Goal: Task Accomplishment & Management: Use online tool/utility

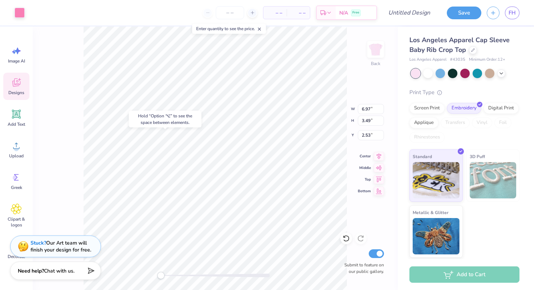
type input "6.85"
type input "3.38"
type input "2.58"
type input "2.19"
type input "3.05"
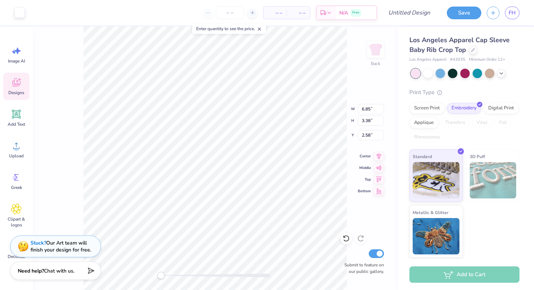
type input "2.80"
type input "2.36"
type input "3.10"
type input "2.78"
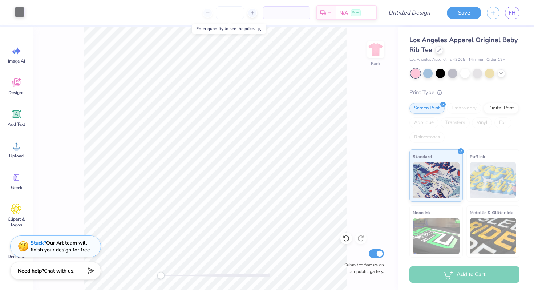
click at [15, 12] on div at bounding box center [20, 12] width 10 height 10
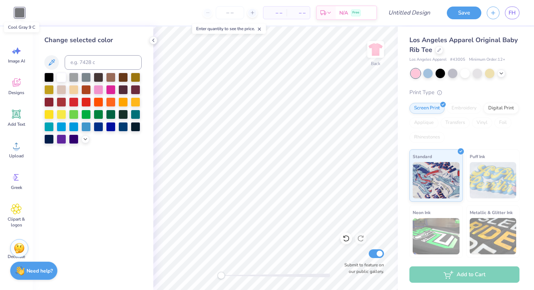
click at [16, 11] on div at bounding box center [20, 13] width 10 height 10
click at [113, 90] on div at bounding box center [110, 88] width 9 height 9
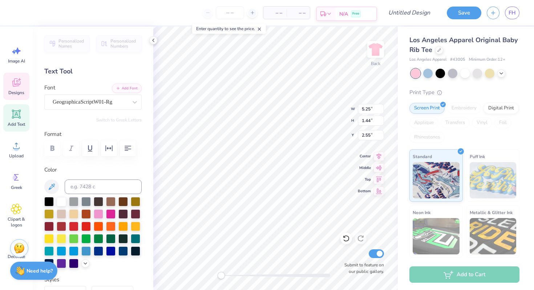
type textarea "think pink"
click at [436, 46] on div "Los Angeles Apparel Original Baby Rib Tee" at bounding box center [465, 45] width 110 height 20
click at [438, 49] on icon at bounding box center [440, 50] width 4 height 4
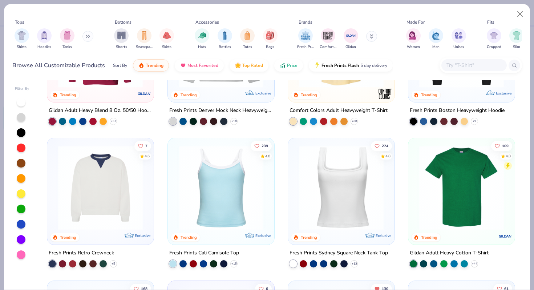
scroll to position [125, 0]
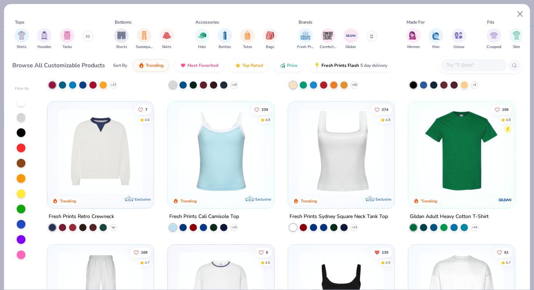
click at [115, 226] on icon at bounding box center [114, 228] width 6 height 6
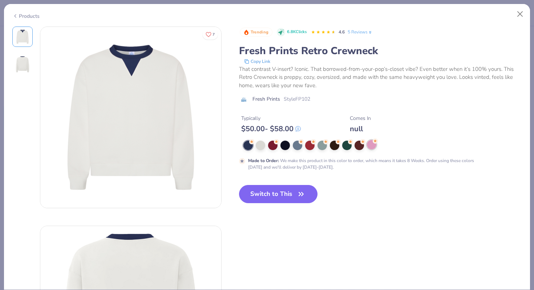
click at [368, 148] on div at bounding box center [371, 144] width 9 height 9
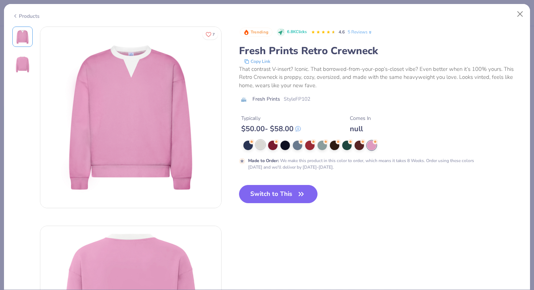
click at [261, 146] on div at bounding box center [260, 144] width 9 height 9
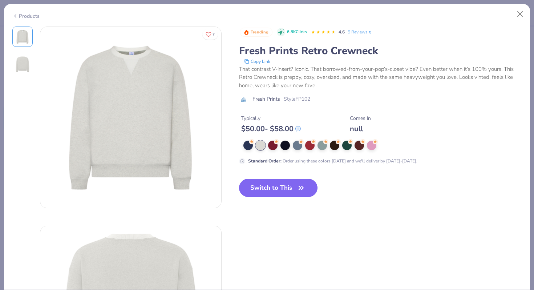
click at [264, 185] on button "Switch to This" at bounding box center [278, 188] width 79 height 18
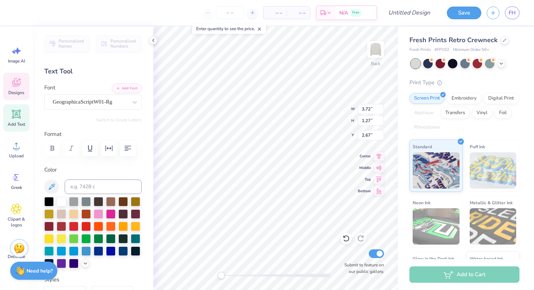
type input "8.09"
type input "2.76"
type input "1.20"
type input "8.09"
type input "2.76"
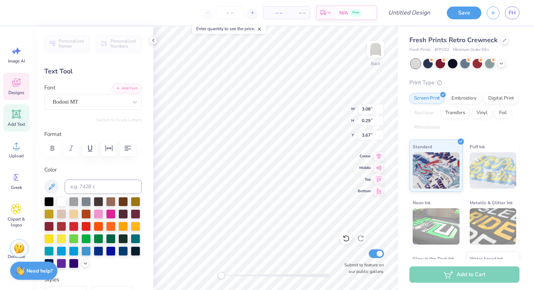
type input "1.20"
type input "1.92"
type input "1.35"
type input "2.31"
type input "3.23"
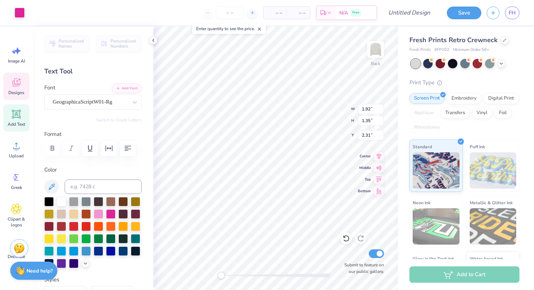
type input "2.28"
type input "1.39"
type input "6.14"
type input "0.57"
type input "6.77"
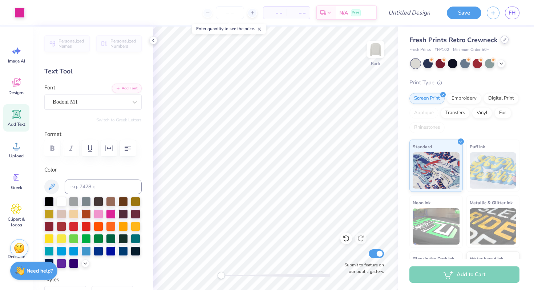
click at [505, 42] on div at bounding box center [505, 40] width 8 height 8
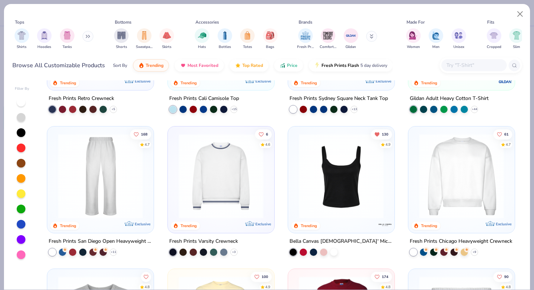
scroll to position [330, 0]
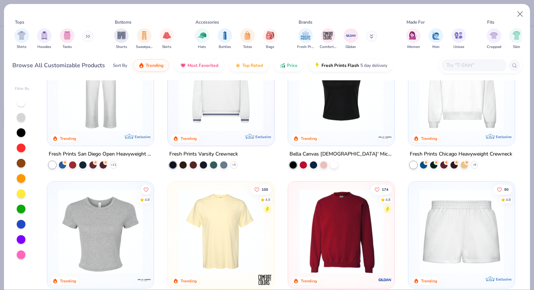
click at [451, 119] on img at bounding box center [462, 88] width 92 height 85
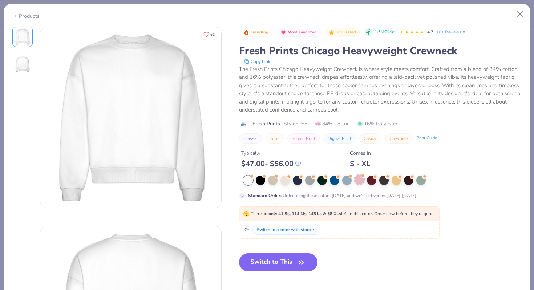
click at [364, 180] on div at bounding box center [359, 179] width 9 height 9
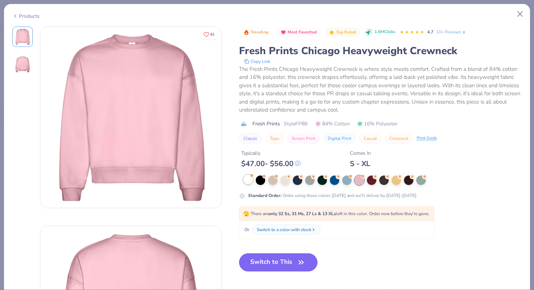
click at [247, 177] on div at bounding box center [248, 179] width 9 height 9
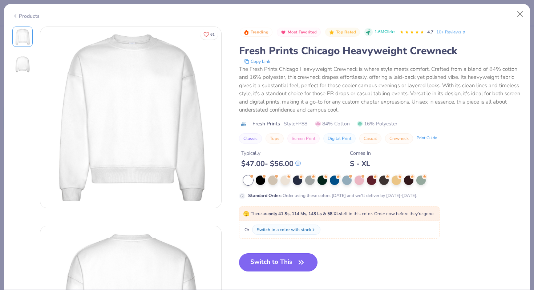
click at [291, 261] on button "Switch to This" at bounding box center [278, 262] width 79 height 18
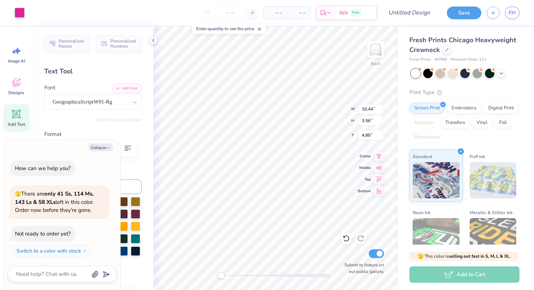
type textarea "x"
type input "6.49"
type input "2.21"
type input "6.19"
type textarea "x"
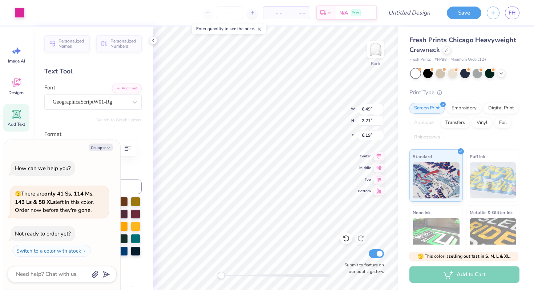
type input "3.36"
click at [373, 54] on img at bounding box center [375, 49] width 29 height 29
click at [371, 58] on img at bounding box center [375, 49] width 29 height 29
click at [374, 55] on img at bounding box center [375, 49] width 29 height 29
type textarea "x"
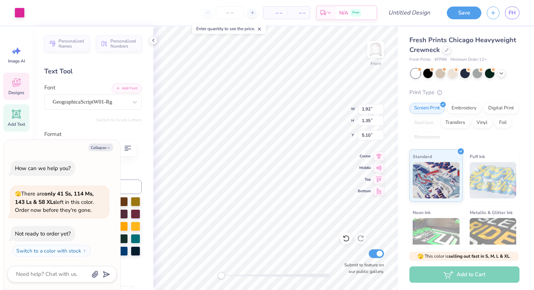
type input "11.91"
type textarea "x"
type input "6.10"
type input "4.30"
type input "8.96"
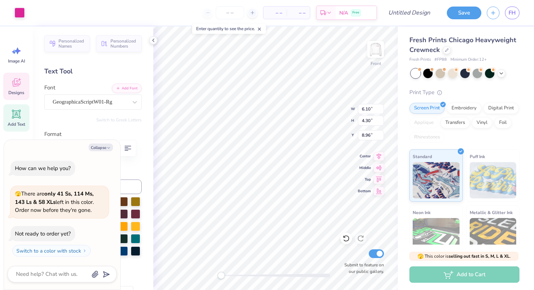
type textarea "x"
type input "10.81"
type input "7.63"
type input "5.75"
click at [81, 124] on div "Personalized Names Personalized Numbers Text Tool Add Font Font GeographicaScri…" at bounding box center [93, 159] width 121 height 264
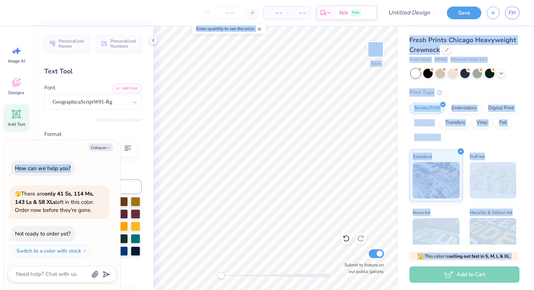
drag, startPoint x: 93, startPoint y: 138, endPoint x: 93, endPoint y: 180, distance: 41.8
click at [93, 180] on body "– – Per Item – – Total Est. Delivery N/A Free Design Title Save FH Image AI Des…" at bounding box center [267, 145] width 534 height 290
click at [102, 145] on button "Collapse" at bounding box center [101, 148] width 24 height 8
type textarea "x"
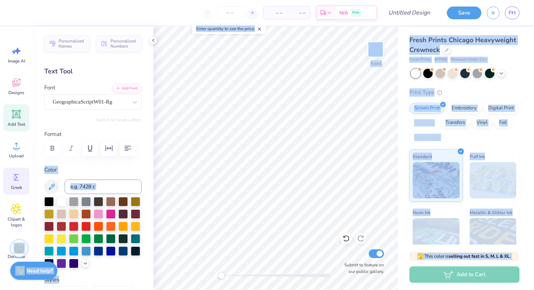
scroll to position [28, 0]
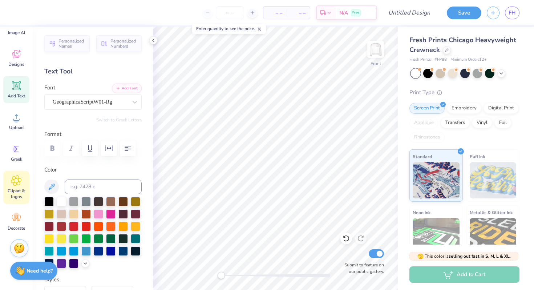
click at [16, 184] on icon at bounding box center [16, 180] width 11 height 11
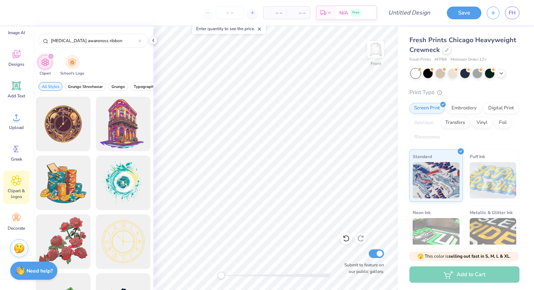
type input "breast cancer awareness ribbon"
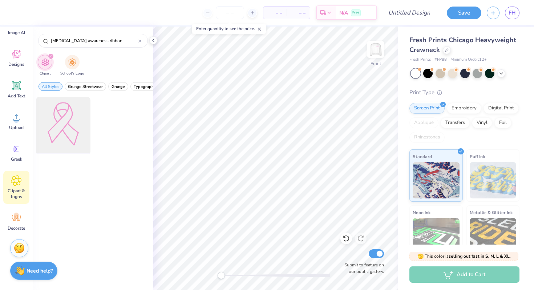
click at [63, 121] on div at bounding box center [63, 124] width 60 height 60
type input "9.40"
type input "13.07"
click at [19, 12] on div at bounding box center [20, 12] width 10 height 10
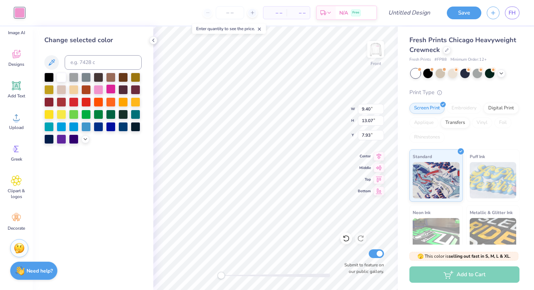
click at [113, 91] on div at bounding box center [110, 88] width 9 height 9
type input "2.56"
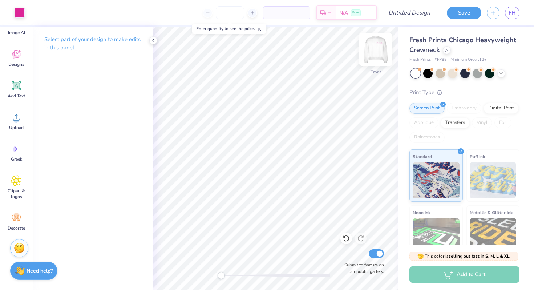
click at [380, 48] on img at bounding box center [375, 49] width 29 height 29
click at [380, 48] on img at bounding box center [376, 49] width 15 height 15
click at [372, 52] on img at bounding box center [375, 49] width 29 height 29
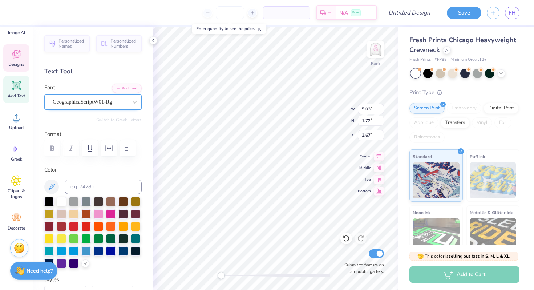
click at [76, 100] on div "GeographicaScriptW01-Rg" at bounding box center [90, 101] width 76 height 11
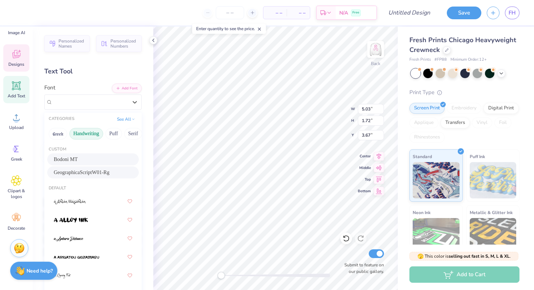
click at [91, 132] on button "Handwriting" at bounding box center [86, 134] width 34 height 12
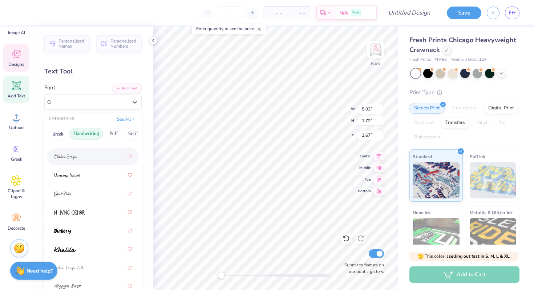
scroll to position [121, 0]
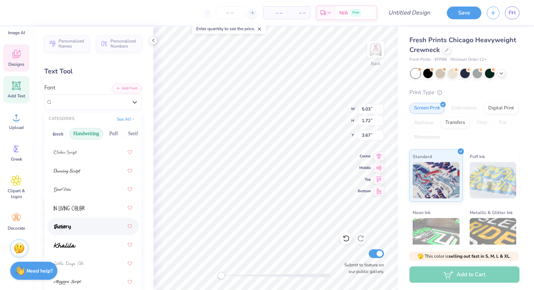
click at [63, 224] on span at bounding box center [62, 227] width 17 height 8
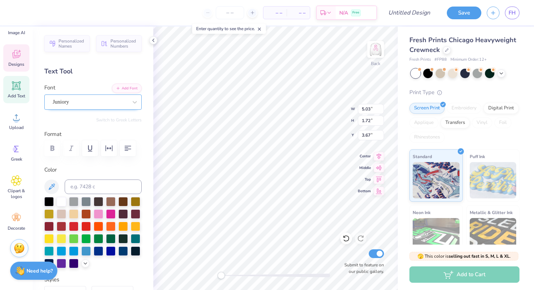
click at [125, 101] on div "Juniory" at bounding box center [90, 101] width 76 height 11
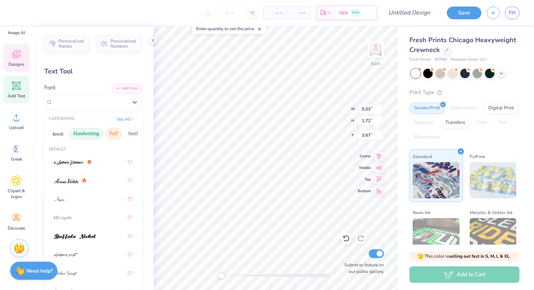
click at [116, 134] on button "Puff" at bounding box center [113, 134] width 17 height 12
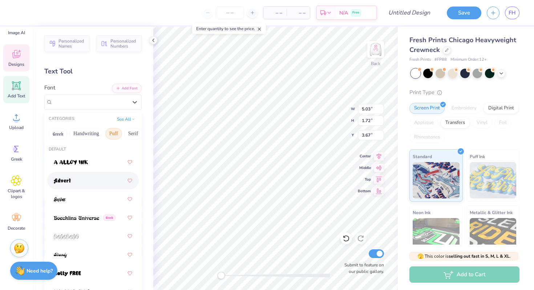
click at [91, 185] on div at bounding box center [93, 180] width 79 height 13
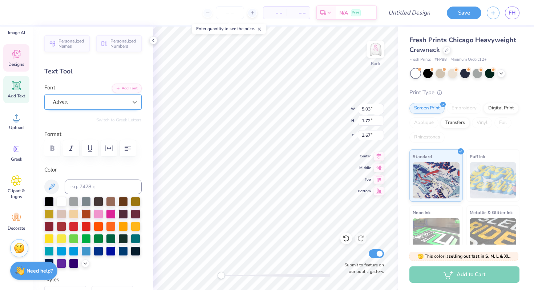
click at [128, 103] on div at bounding box center [134, 102] width 13 height 13
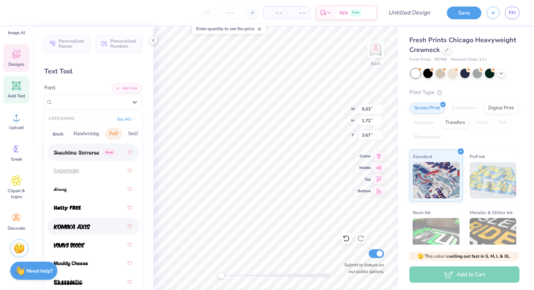
scroll to position [77, 0]
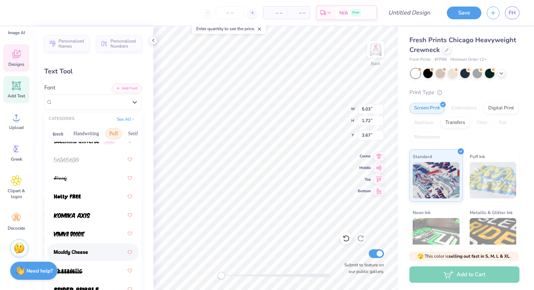
click at [95, 253] on div at bounding box center [93, 252] width 79 height 13
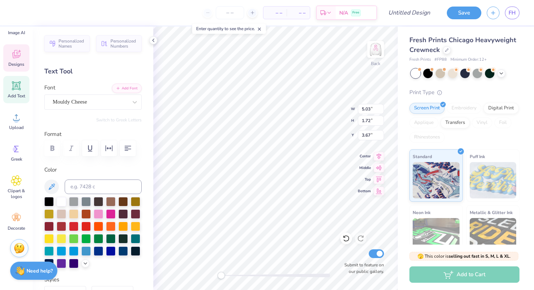
click at [122, 93] on div "Font Mouldy Cheese" at bounding box center [92, 97] width 97 height 26
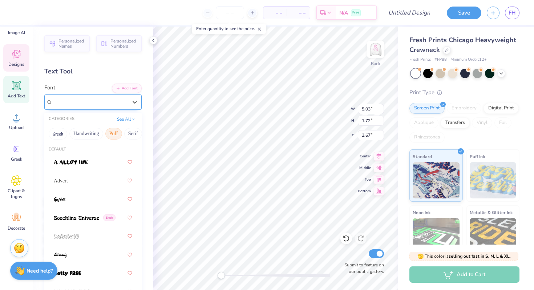
click at [120, 100] on div "Mouldy Cheese" at bounding box center [90, 101] width 76 height 11
click at [94, 131] on button "Bold" at bounding box center [85, 134] width 18 height 12
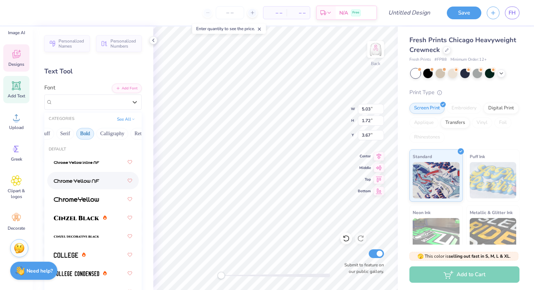
click at [93, 188] on div at bounding box center [93, 180] width 92 height 17
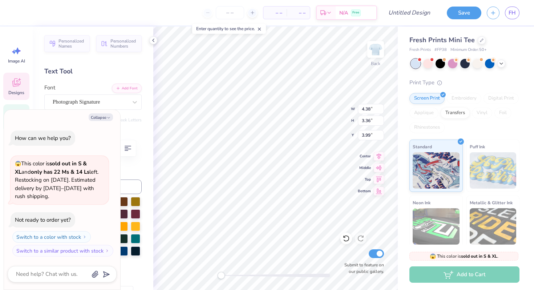
type textarea "x"
type textarea "t"
type textarea "x"
type textarea "th"
type textarea "x"
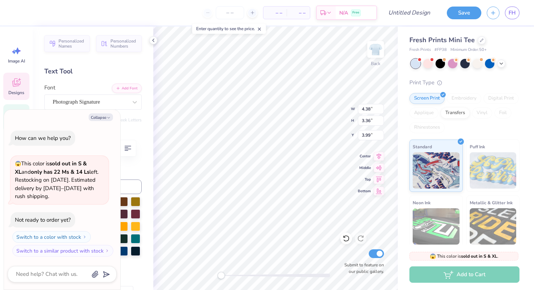
type textarea "thi"
type textarea "x"
type textarea "thin"
type textarea "x"
type textarea "think"
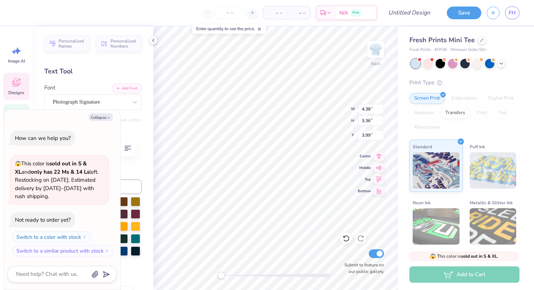
type textarea "x"
type textarea "think"
type textarea "x"
type textarea "think p"
type textarea "x"
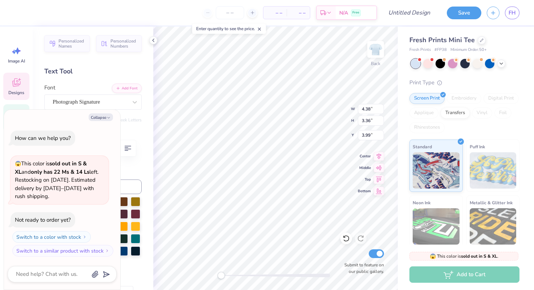
type textarea "think pi"
type textarea "x"
type textarea "think pin"
type textarea "x"
type textarea "think pink"
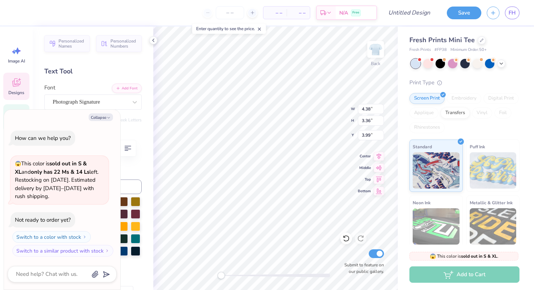
scroll to position [0, 1]
type textarea "x"
type input "4.76"
type input "4.66"
type input "3.00"
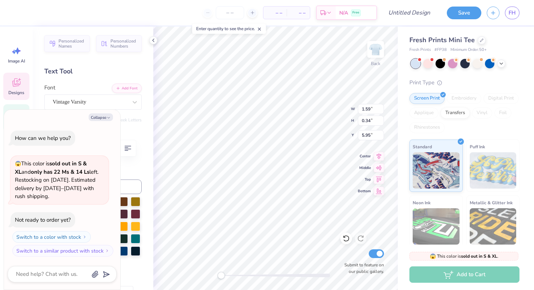
type textarea "x"
type textarea "fo"
type textarea "x"
type textarea "for"
type textarea "x"
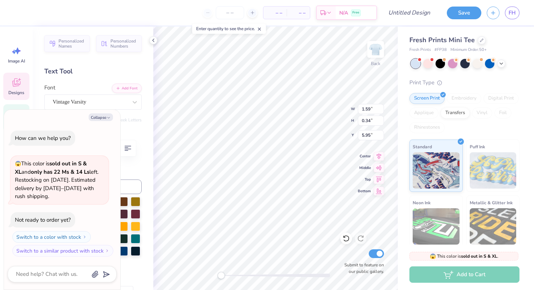
type textarea "for th"
type textarea "x"
type textarea "for the"
type textarea "x"
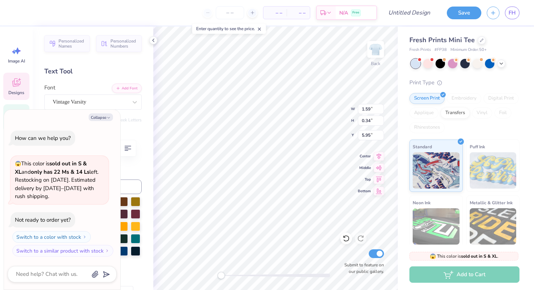
type textarea "for the"
type textarea "x"
type textarea "for the 1"
type textarea "x"
type textarea "for the 1"
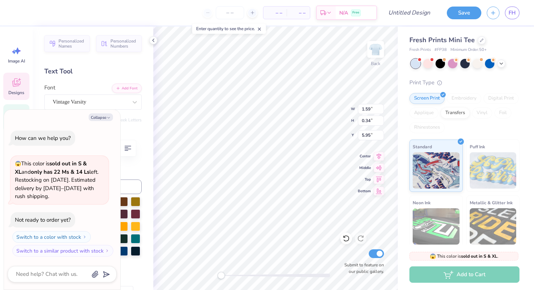
type textarea "x"
type textarea "for the 1 i"
type textarea "x"
type textarea "for the 1 in"
type textarea "x"
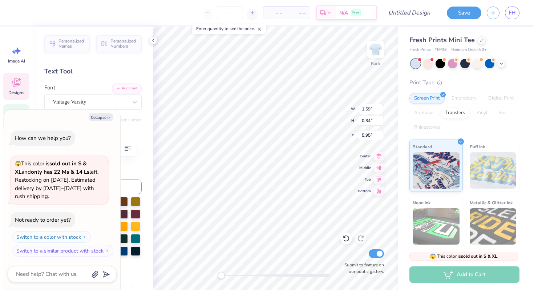
type textarea "for the 1 in"
type textarea "x"
type textarea "for the 1 in 9"
type textarea "x"
type textarea "for the 1 in"
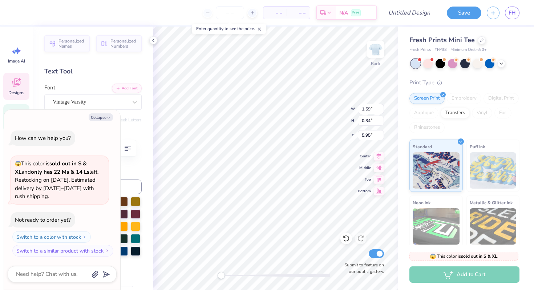
scroll to position [0, 1]
type textarea "x"
type textarea "for the 1 in 8"
type textarea "x"
type textarea "for the 1 in"
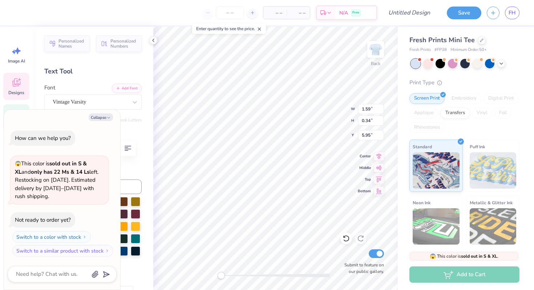
type textarea "x"
type textarea "for the 1 in 8"
type textarea "x"
type input "10.74"
type input "3.34"
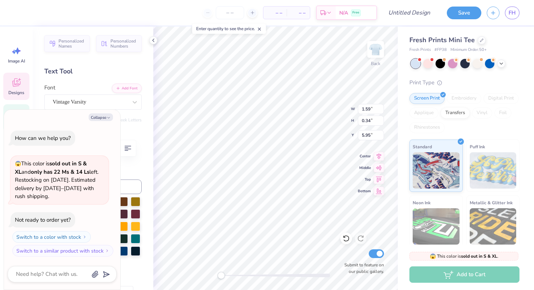
type input "1.33"
type textarea "x"
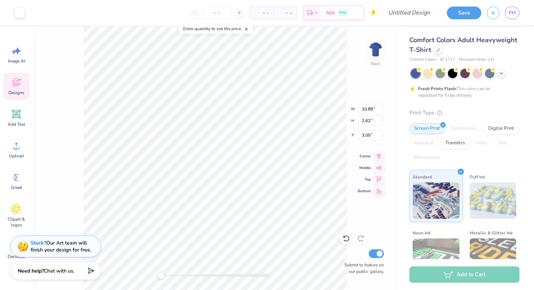
type input "10.93"
type input "2.66"
type input "3.04"
type input "10.89"
type input "2.62"
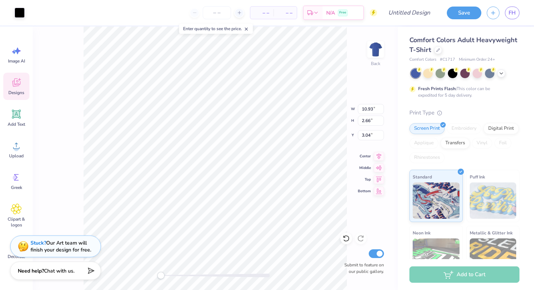
type input "3.05"
type input "11.00"
type input "2.74"
type input "3.00"
type input "10.89"
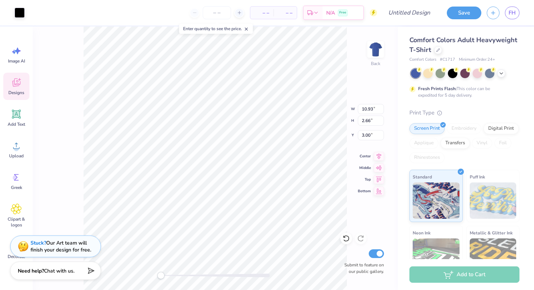
type input "2.62"
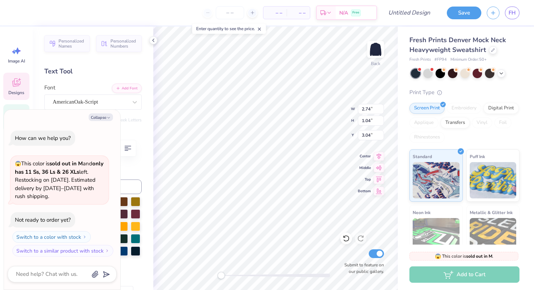
type textarea "x"
type textarea "T"
type textarea "x"
type textarea "Th"
type textarea "x"
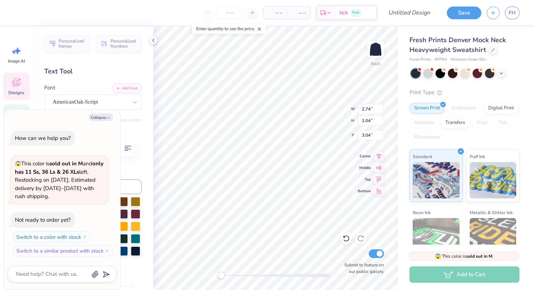
type textarea "Thi"
type textarea "x"
type textarea "Thin"
type textarea "x"
type textarea "Think"
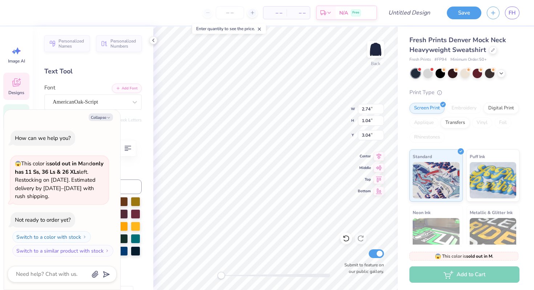
type textarea "x"
type textarea "Think"
type textarea "x"
type textarea "Think Pui"
type textarea "x"
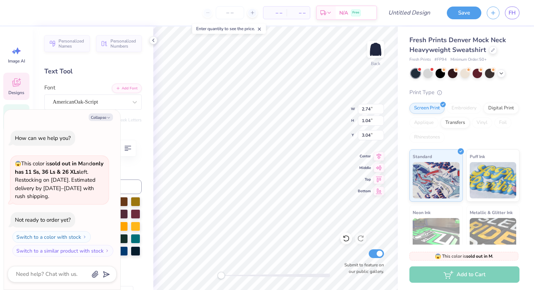
type textarea "Think Pu"
type textarea "x"
type textarea "Think P"
type textarea "x"
type textarea "Think Pi"
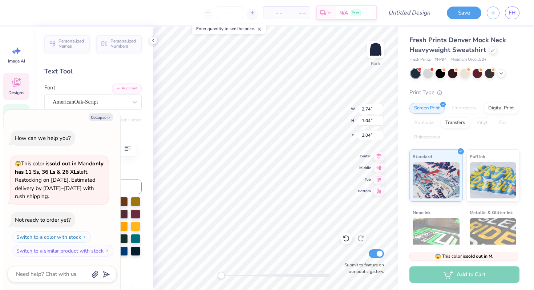
type textarea "x"
type textarea "Think Pin"
type textarea "x"
type textarea "Think Pink"
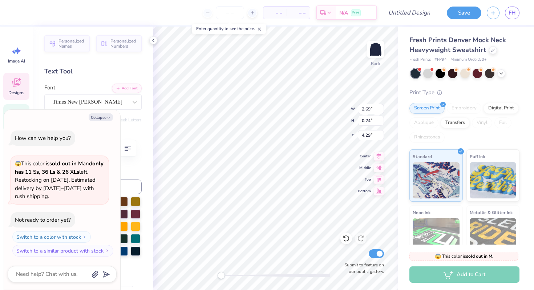
type textarea "x"
type textarea "fI"
type textarea "x"
type textarea "foI"
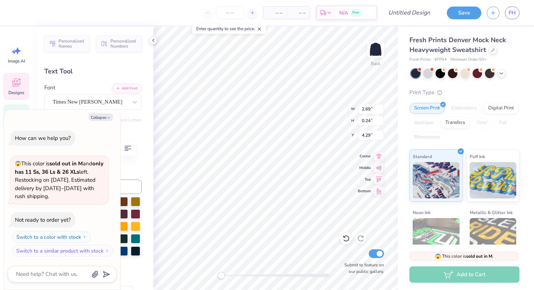
type textarea "x"
type textarea "forI"
type textarea "x"
type textarea "for I"
type textarea "x"
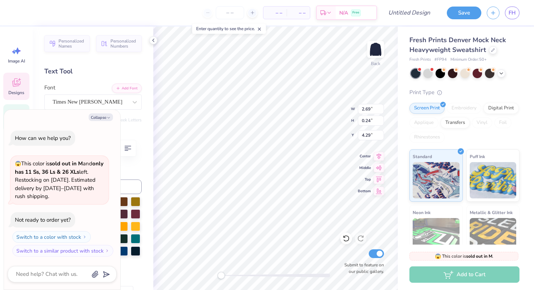
type textarea "forI"
type textarea "x"
type textarea "foI"
type textarea "x"
type textarea "fI"
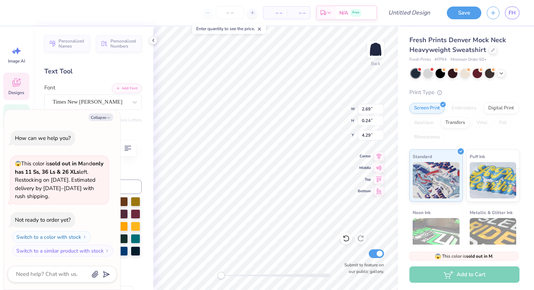
type textarea "x"
type textarea "I"
type textarea "x"
type textarea "FI"
type textarea "x"
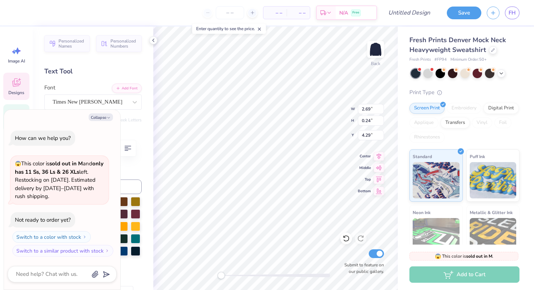
type textarea "FOI"
type textarea "x"
type textarea "FORI"
type textarea "x"
type textarea "FOR I"
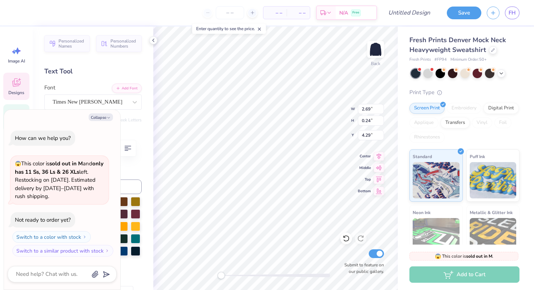
type textarea "x"
type textarea "FOR HI"
type textarea "x"
type textarea "FOR HTI"
type textarea "x"
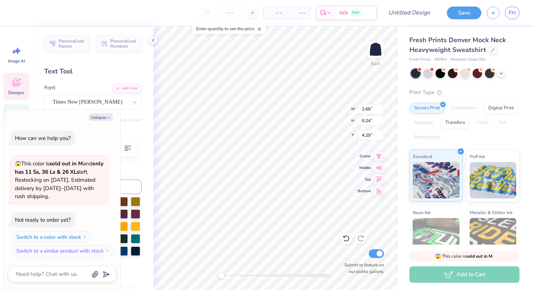
type textarea "FOR HTEI"
type textarea "x"
type textarea "FOR HTI"
type textarea "x"
type textarea "FOR HI"
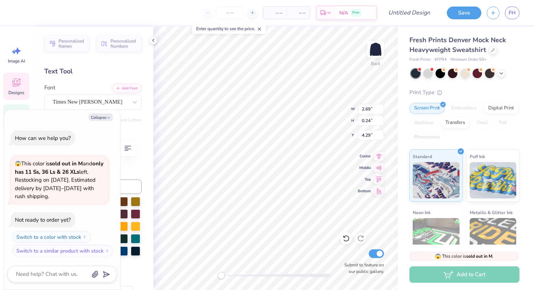
type textarea "x"
type textarea "FOR I"
type textarea "x"
type textarea "FOR TI"
type textarea "x"
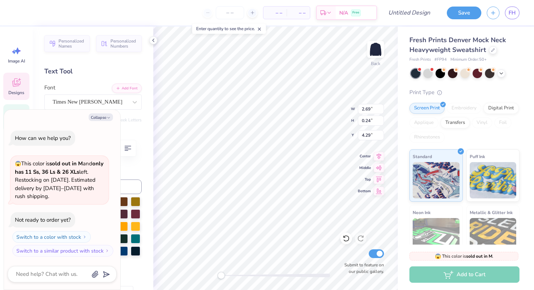
type textarea "FOR THI"
type textarea "x"
type textarea "FOR THRI"
type textarea "x"
type textarea "FOR THR I"
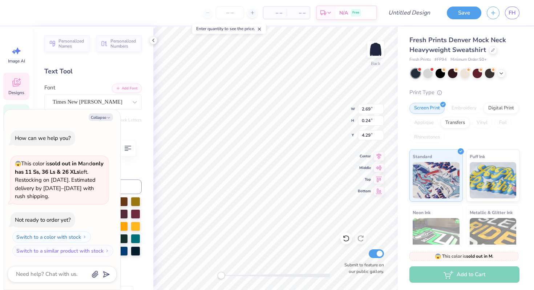
type textarea "x"
type textarea "FOR THR 1I"
type textarea "x"
type textarea "FOR THR 1 I"
type textarea "x"
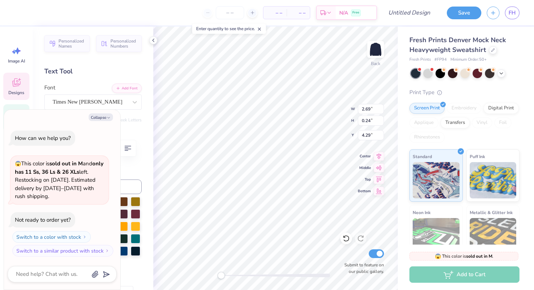
type textarea "FOR THR 1 II"
type textarea "x"
type textarea "FOR THR 1 INI"
type textarea "x"
type textarea "FOR THR 1 IN I"
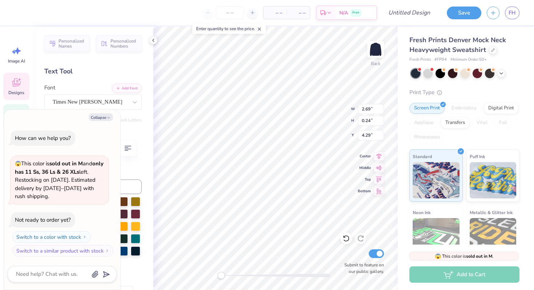
scroll to position [0, 2]
type textarea "x"
type textarea "FOR THR 1 IN 8I"
type textarea "x"
type input "0.33"
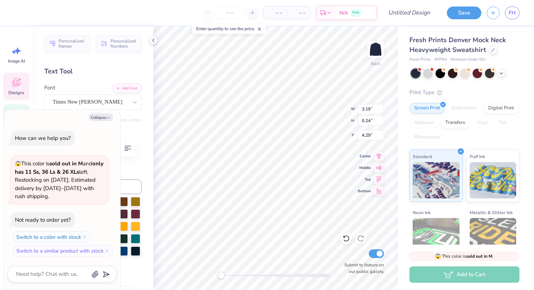
type input "1.51"
type input "3.00"
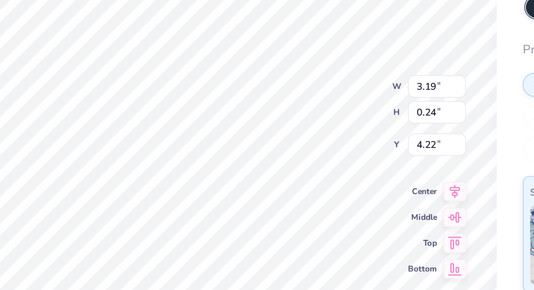
type textarea "x"
type textarea "FOR THR 1 IN 8"
type textarea "x"
type input "4.08"
type input "0.09"
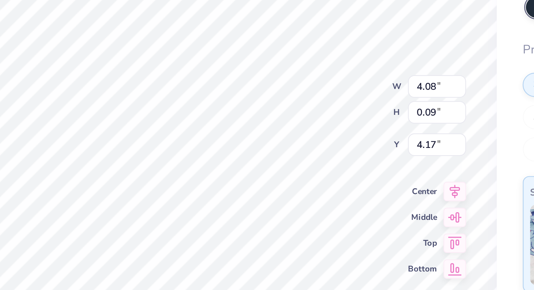
type textarea "x"
type input "5.58"
type input "0.12"
type textarea "x"
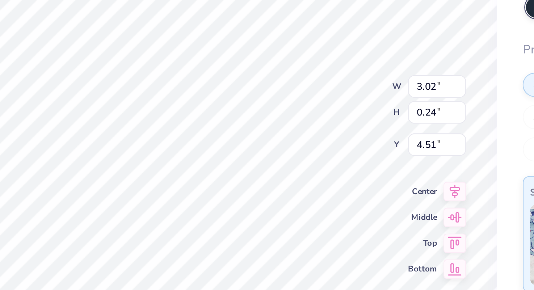
type textarea "FOR TH 1 IN 8"
type textarea "x"
type textarea "FOR THE 1 IN 8"
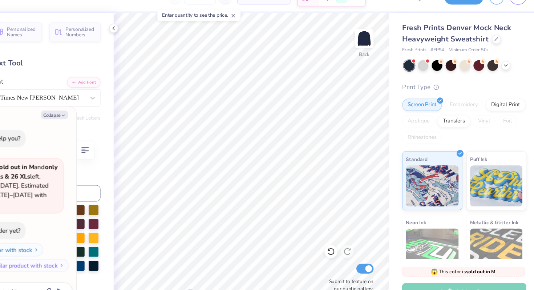
scroll to position [0, 0]
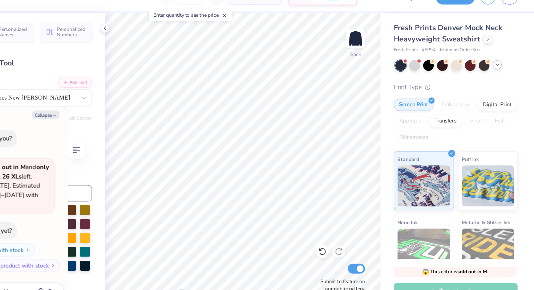
click at [501, 73] on icon at bounding box center [502, 73] width 6 height 6
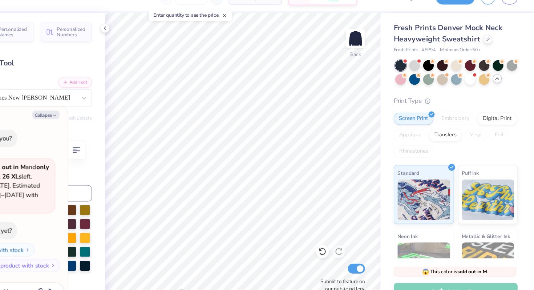
click at [421, 85] on div at bounding box center [465, 80] width 109 height 22
click at [419, 85] on div at bounding box center [415, 84] width 9 height 9
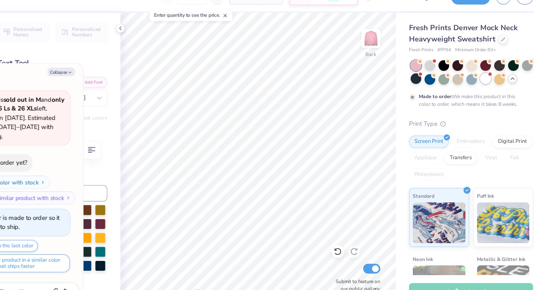
click at [476, 84] on div at bounding box center [477, 84] width 9 height 9
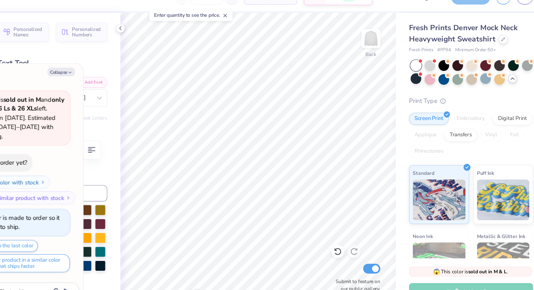
scroll to position [169, 0]
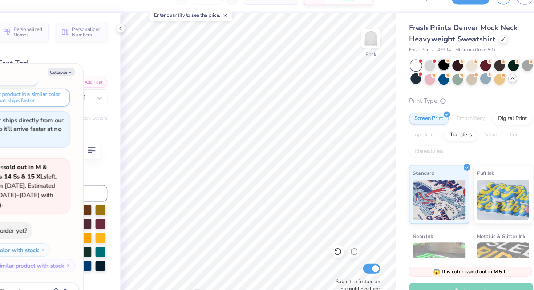
click at [439, 73] on div at bounding box center [440, 72] width 9 height 9
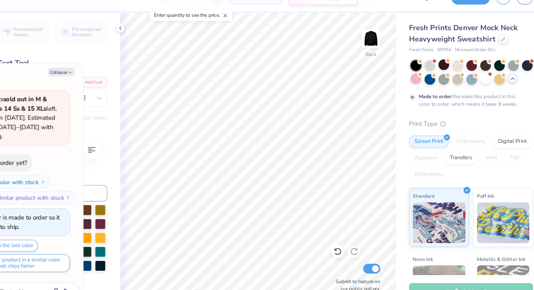
scroll to position [0, 0]
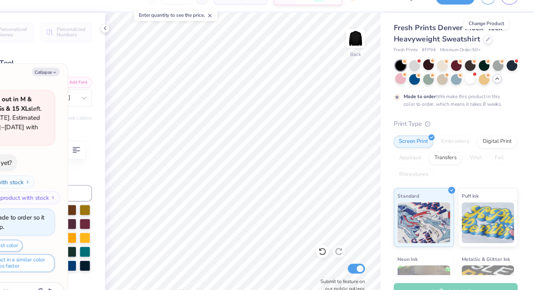
click at [496, 47] on div "Fresh Prints Denver Mock Neck Heavyweight Sweatshirt" at bounding box center [465, 45] width 110 height 20
click at [492, 50] on icon at bounding box center [494, 50] width 4 height 4
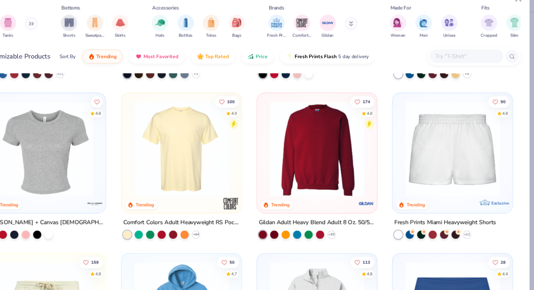
scroll to position [416, 0]
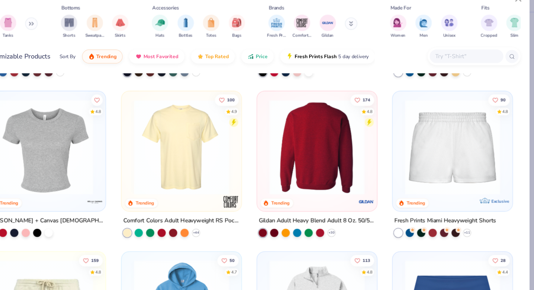
click at [331, 161] on div at bounding box center [342, 146] width 276 height 85
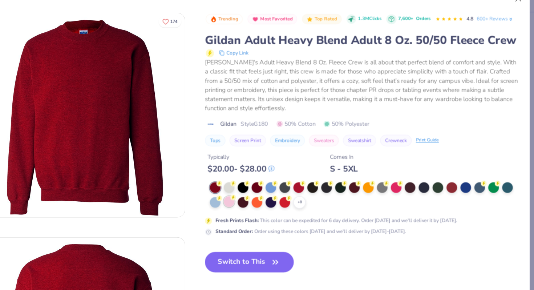
click at [262, 192] on div at bounding box center [263, 193] width 9 height 9
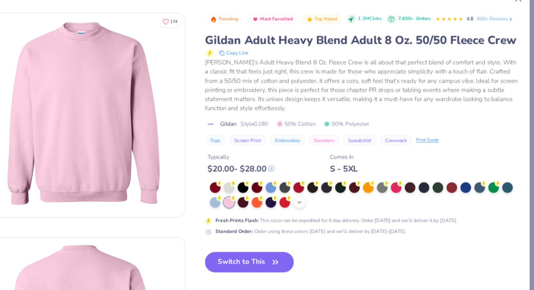
click at [326, 193] on icon at bounding box center [326, 195] width 6 height 6
click at [404, 194] on div at bounding box center [399, 193] width 9 height 9
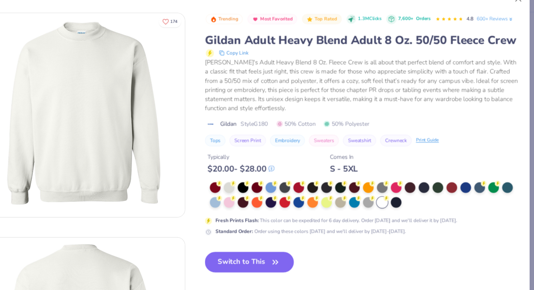
click at [284, 246] on button "Switch to This" at bounding box center [281, 248] width 79 height 18
click at [294, 250] on button "Switch to This" at bounding box center [281, 248] width 79 height 18
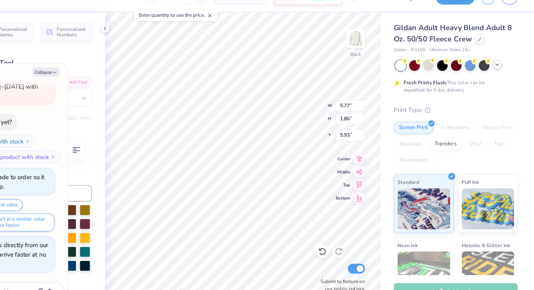
type textarea "x"
type input "3.82"
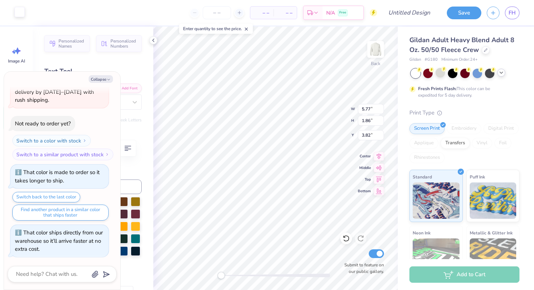
click at [19, 13] on div at bounding box center [20, 12] width 10 height 10
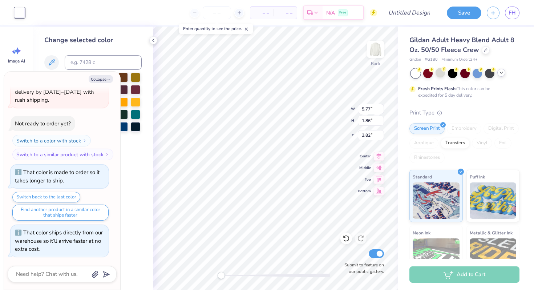
click at [105, 75] on div "Collapse How can we help you? 😱 This color is sold out in M and only has 11 Ss,…" at bounding box center [62, 181] width 116 height 218
click at [105, 76] on button "Collapse" at bounding box center [101, 79] width 24 height 8
type textarea "x"
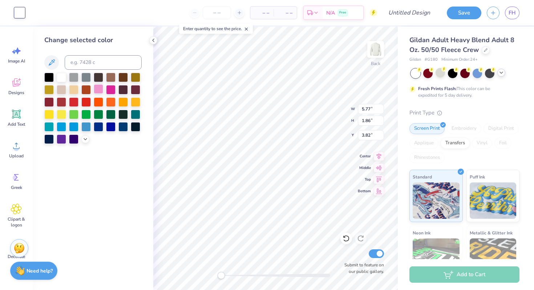
click at [100, 88] on div at bounding box center [98, 88] width 9 height 9
